Goal: Find specific page/section: Find specific page/section

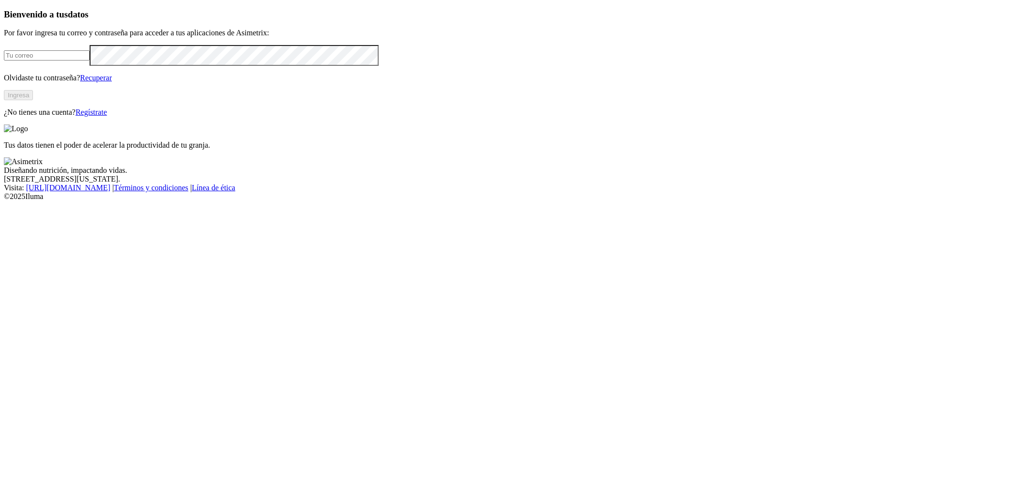
type input "[PERSON_NAME][EMAIL_ADDRESS][PERSON_NAME][DOMAIN_NAME]"
drag, startPoint x: 200, startPoint y: 267, endPoint x: 104, endPoint y: 56, distance: 231.7
click at [33, 100] on button "Ingresa" at bounding box center [18, 95] width 29 height 10
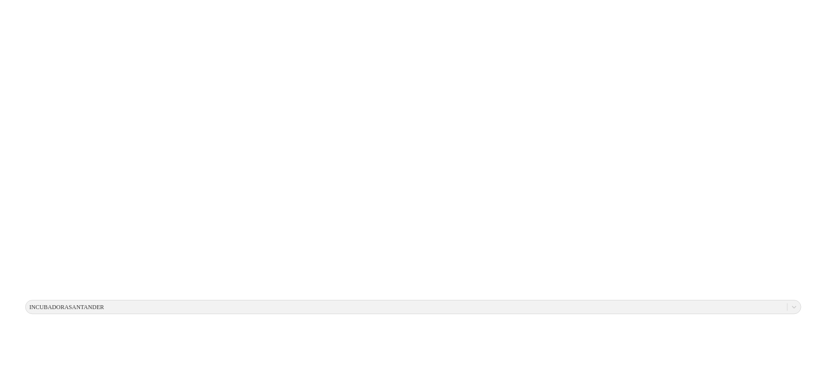
scroll to position [408, 462]
